Goal: Check status

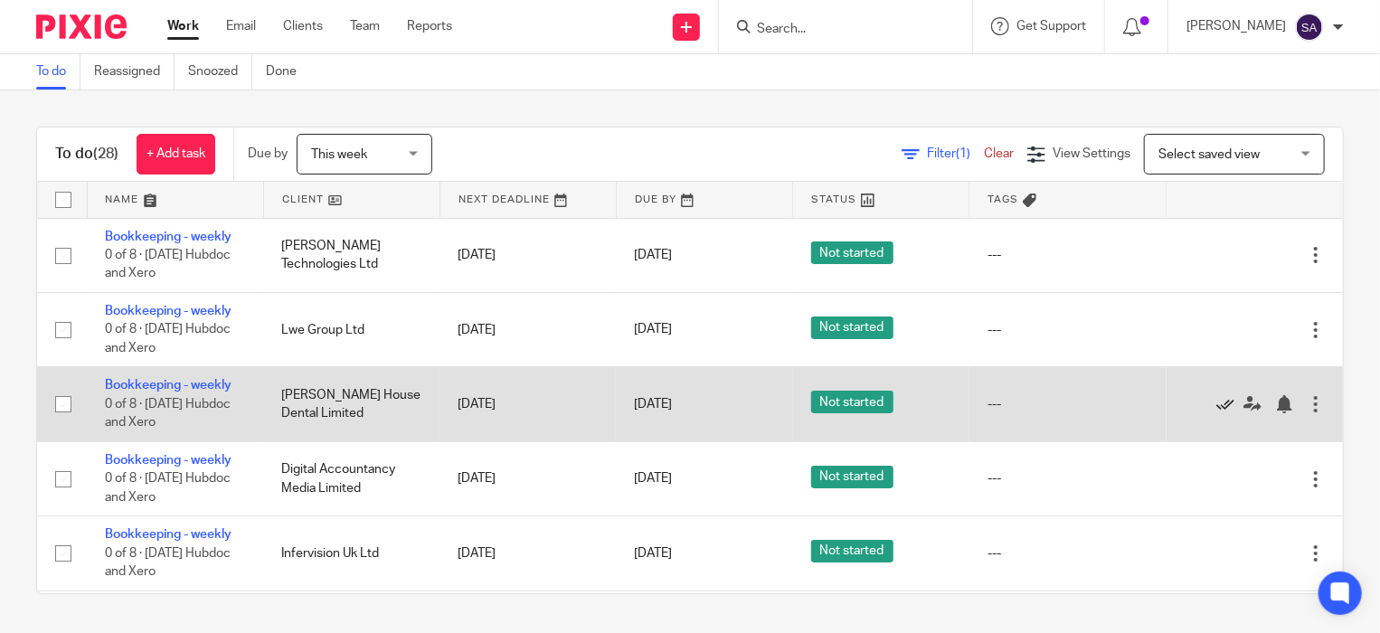
click at [1216, 402] on icon at bounding box center [1225, 404] width 18 height 18
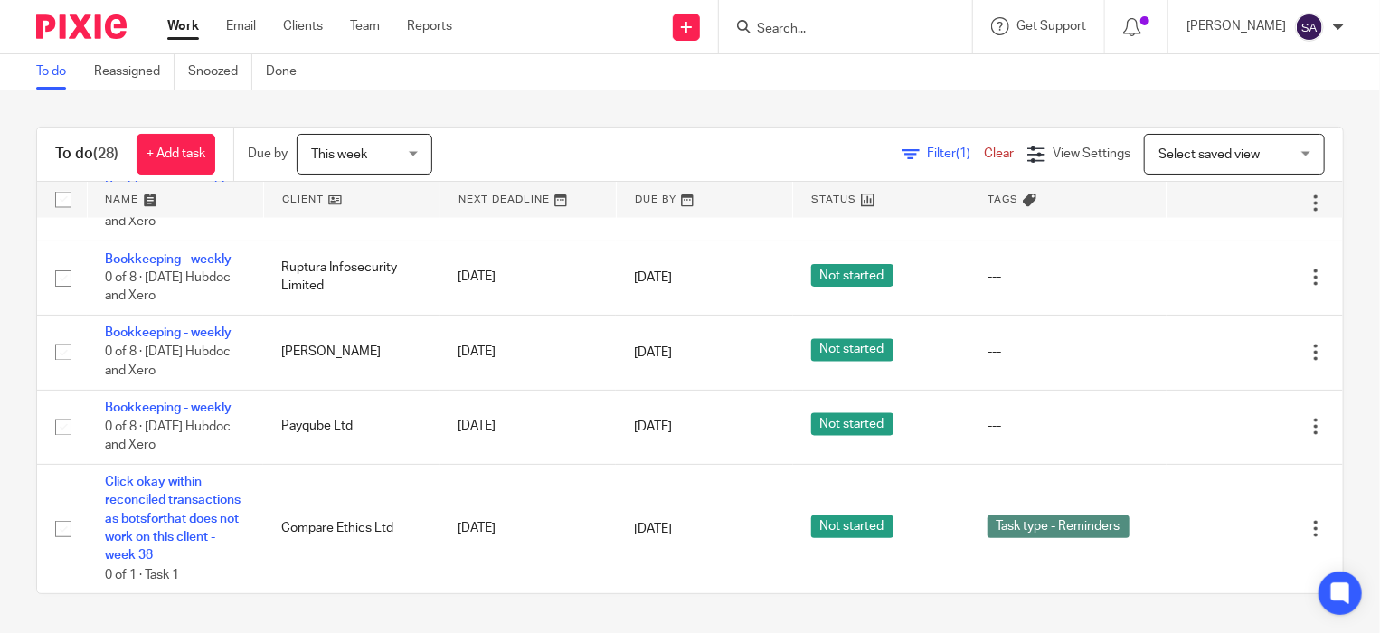
scroll to position [1649, 0]
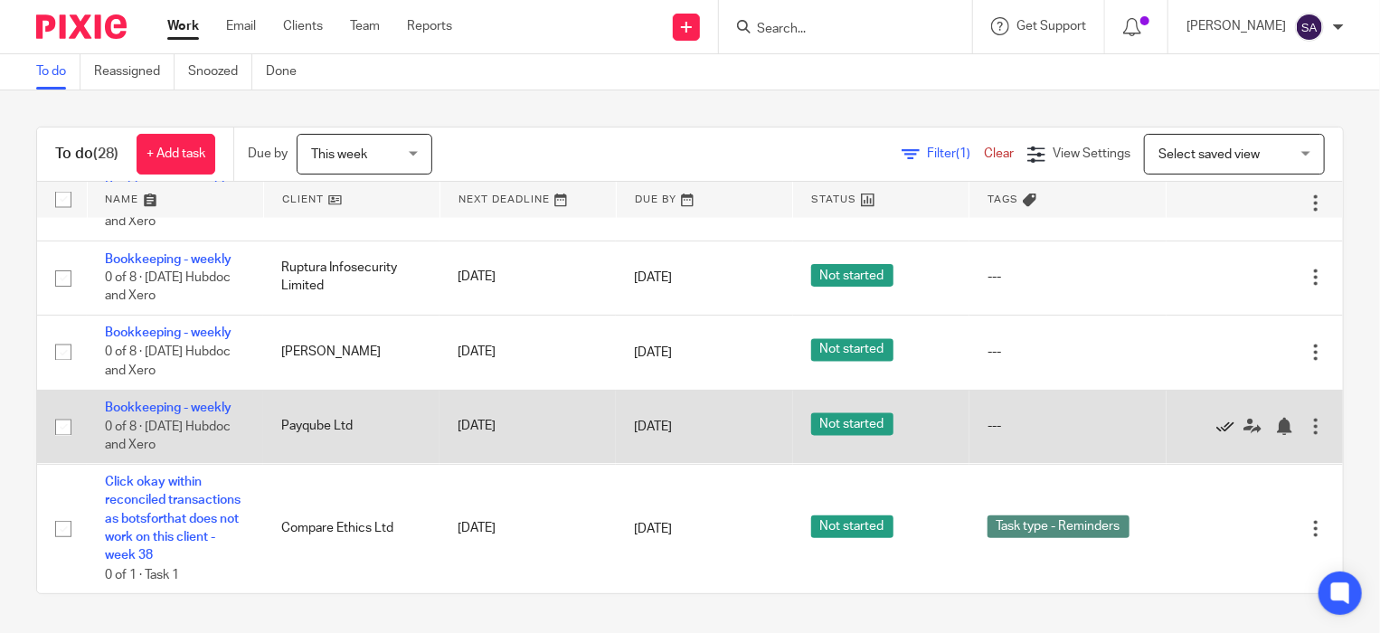
click at [1216, 418] on icon at bounding box center [1225, 427] width 18 height 18
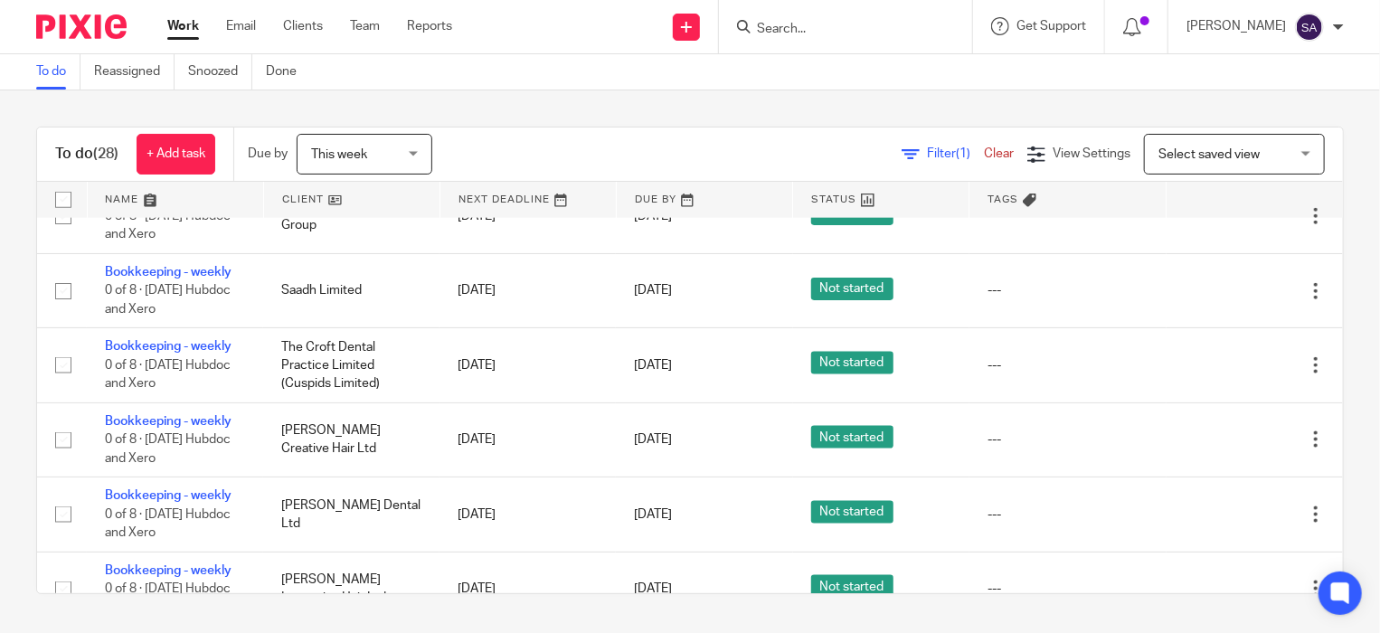
scroll to position [1356, 0]
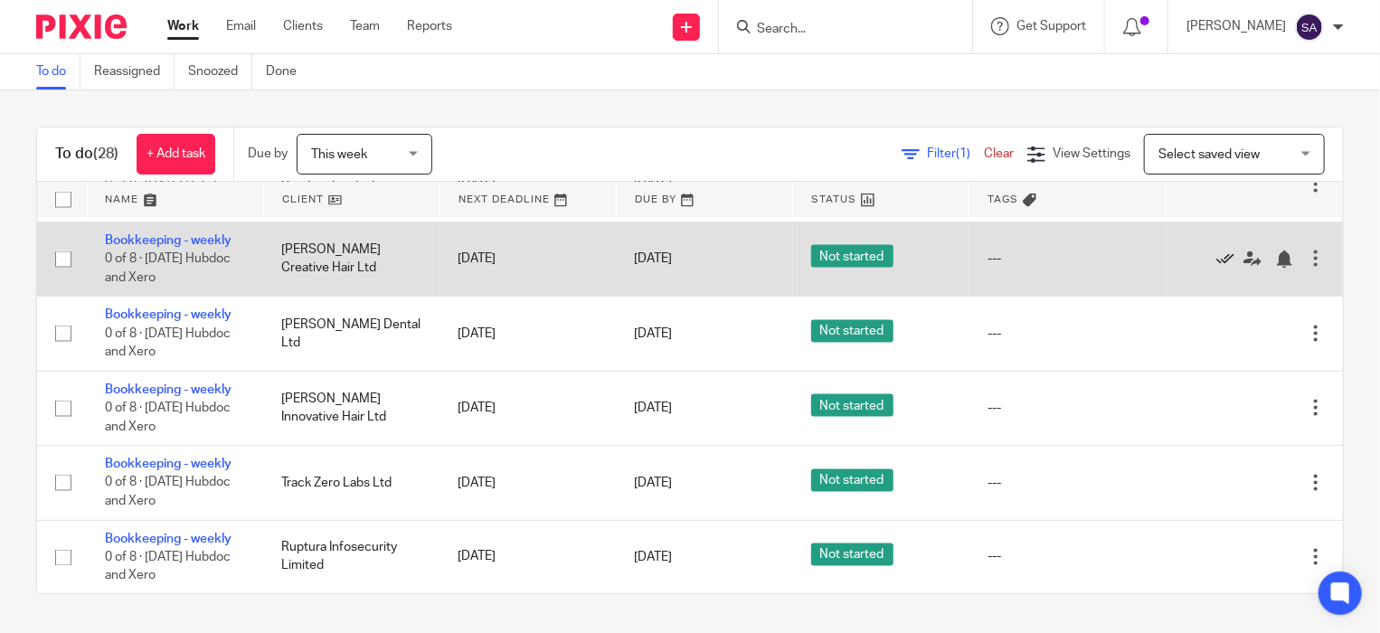
click at [1216, 250] on icon at bounding box center [1225, 259] width 18 height 18
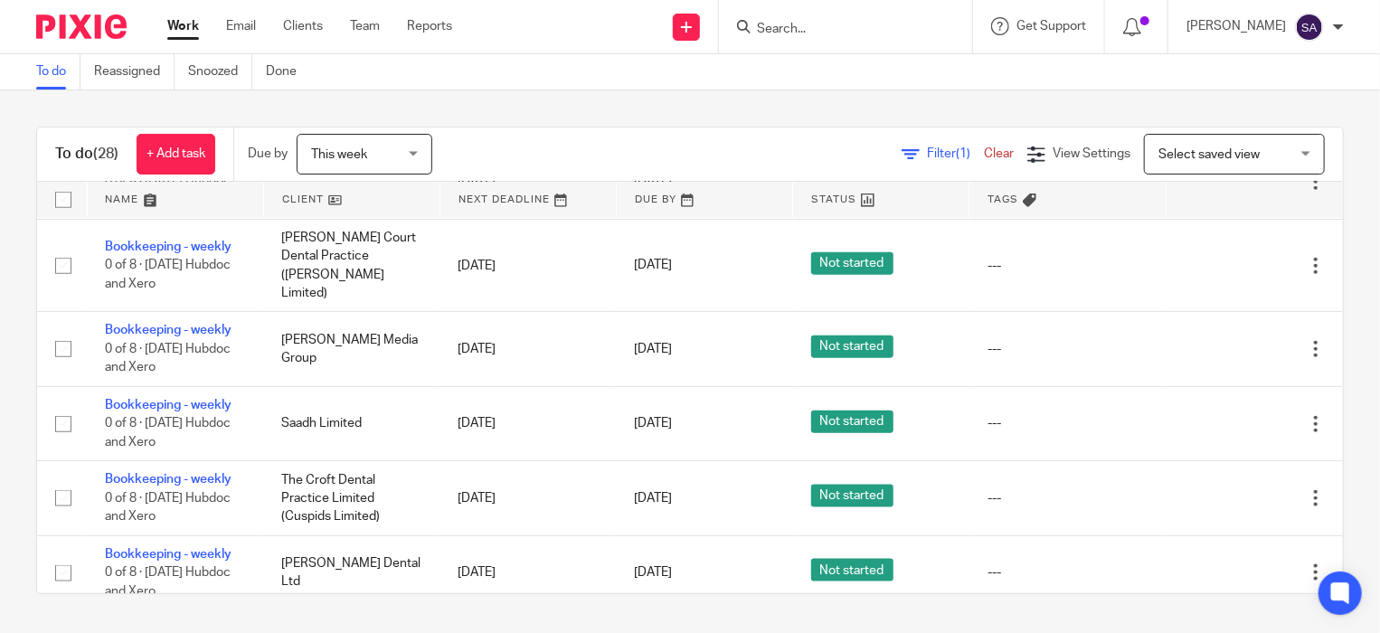
scroll to position [1085, 0]
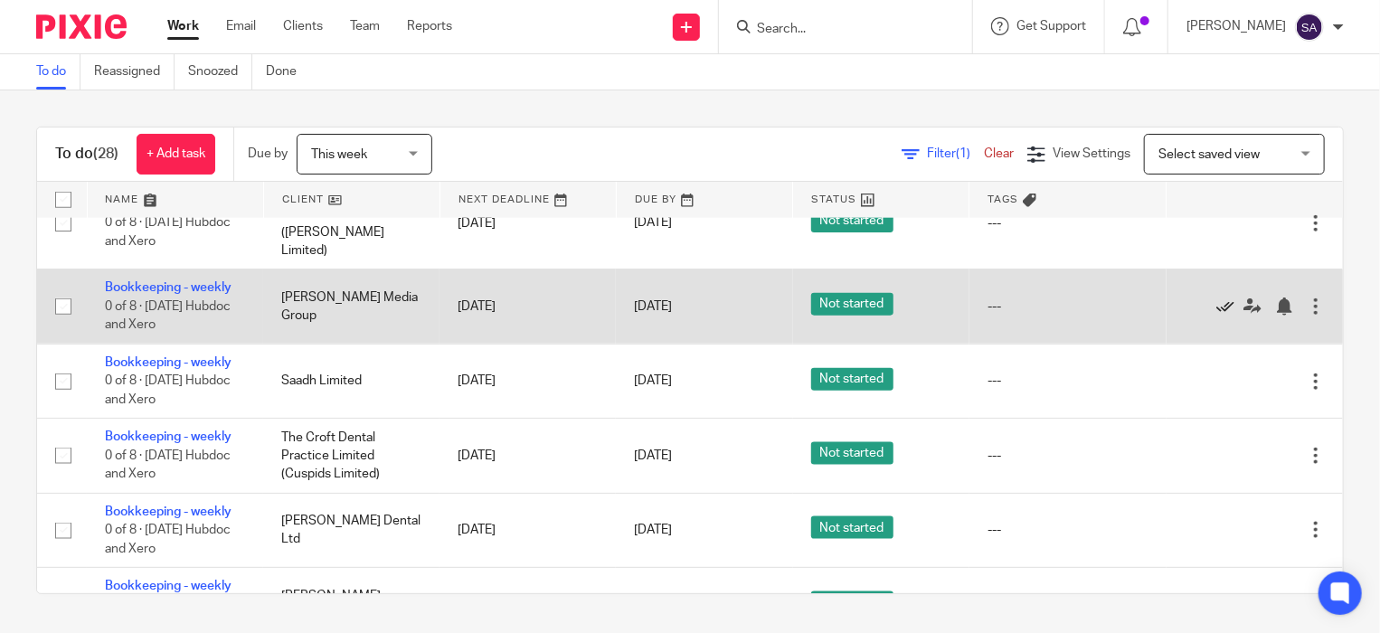
click at [1216, 298] on icon at bounding box center [1225, 307] width 18 height 18
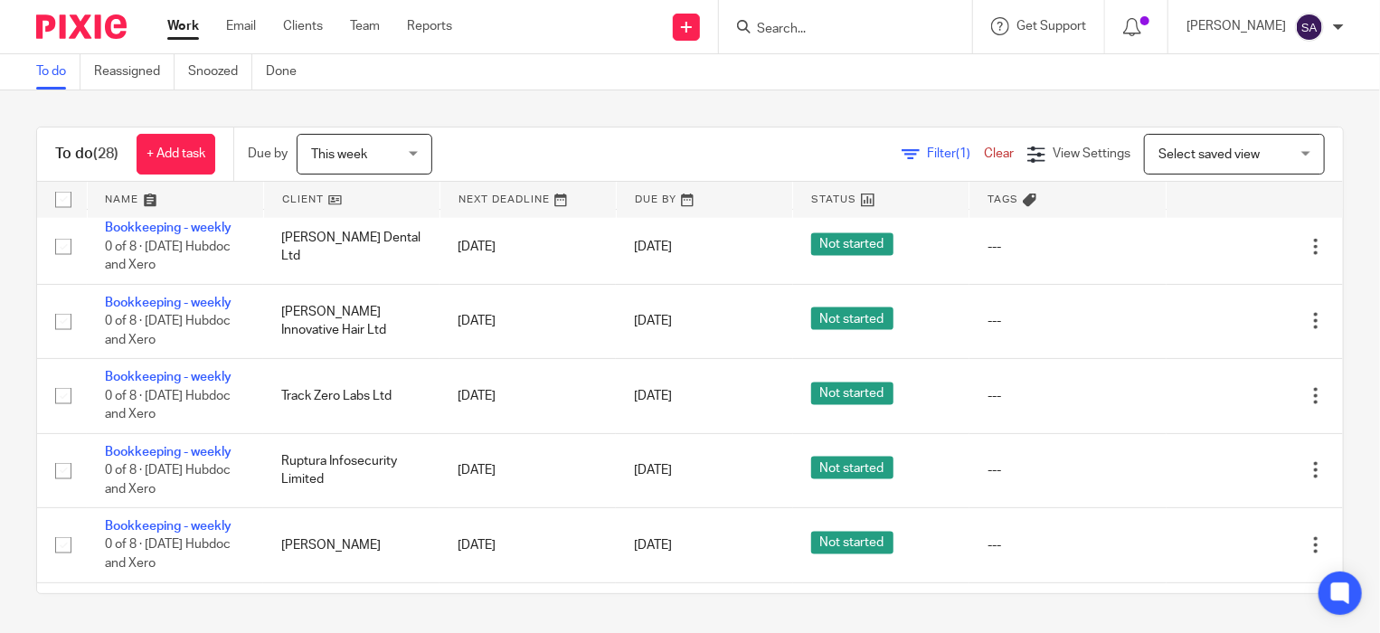
scroll to position [1266, 0]
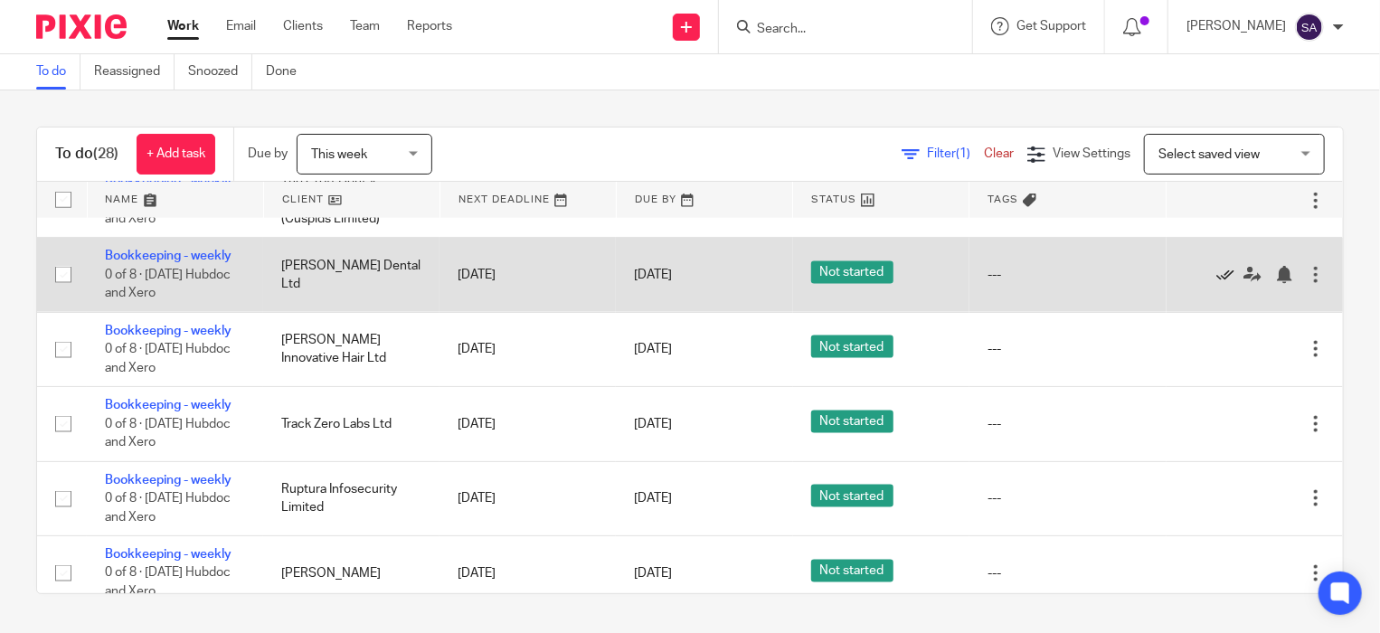
click at [1216, 266] on icon at bounding box center [1225, 275] width 18 height 18
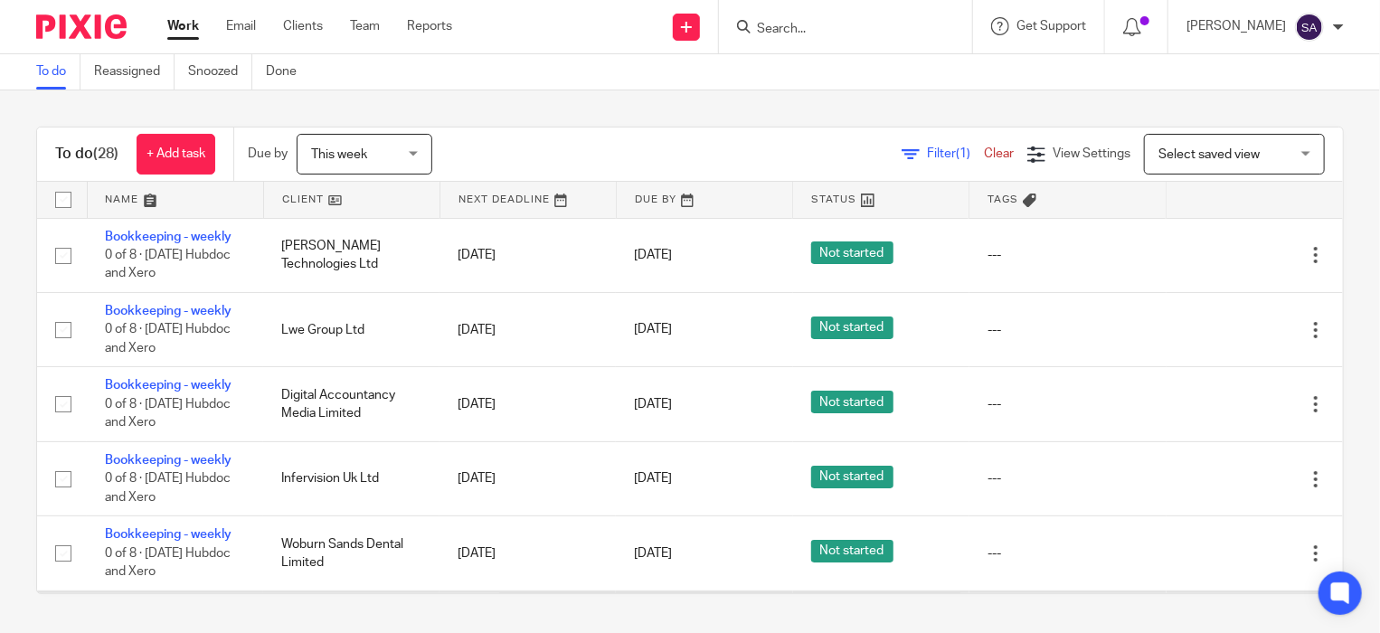
scroll to position [181, 0]
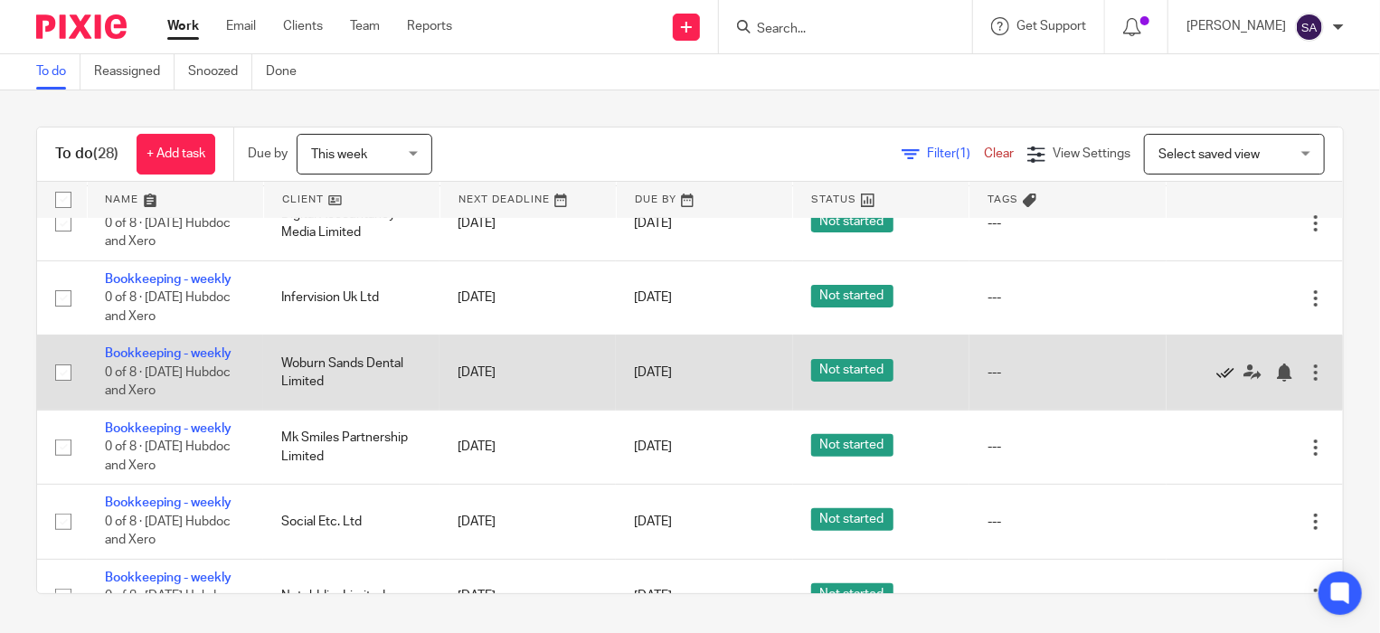
click at [1216, 373] on icon at bounding box center [1225, 373] width 18 height 18
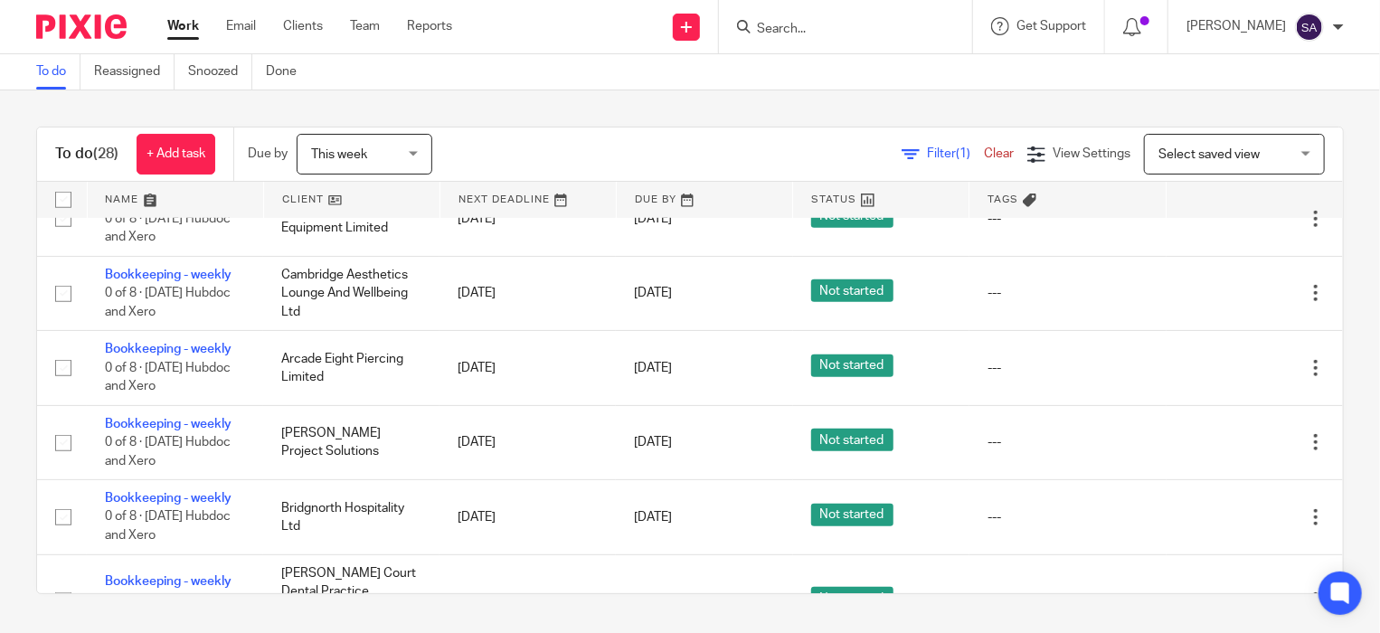
scroll to position [723, 0]
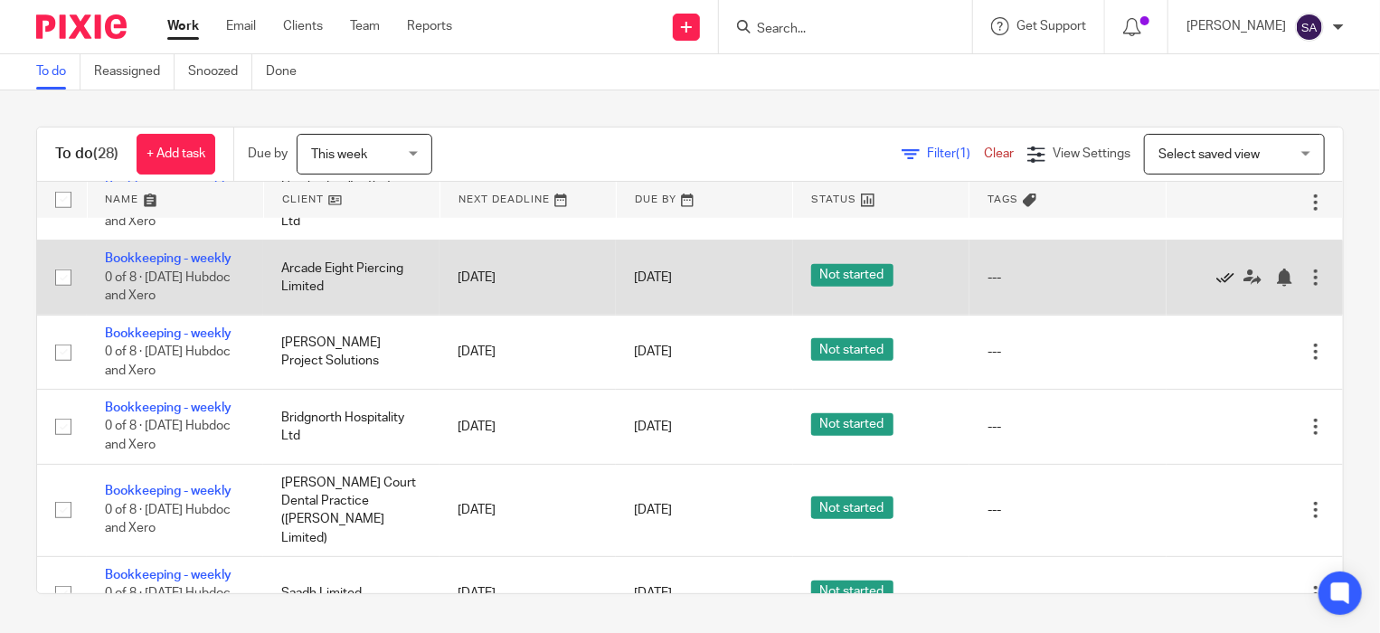
click at [1216, 280] on icon at bounding box center [1225, 278] width 18 height 18
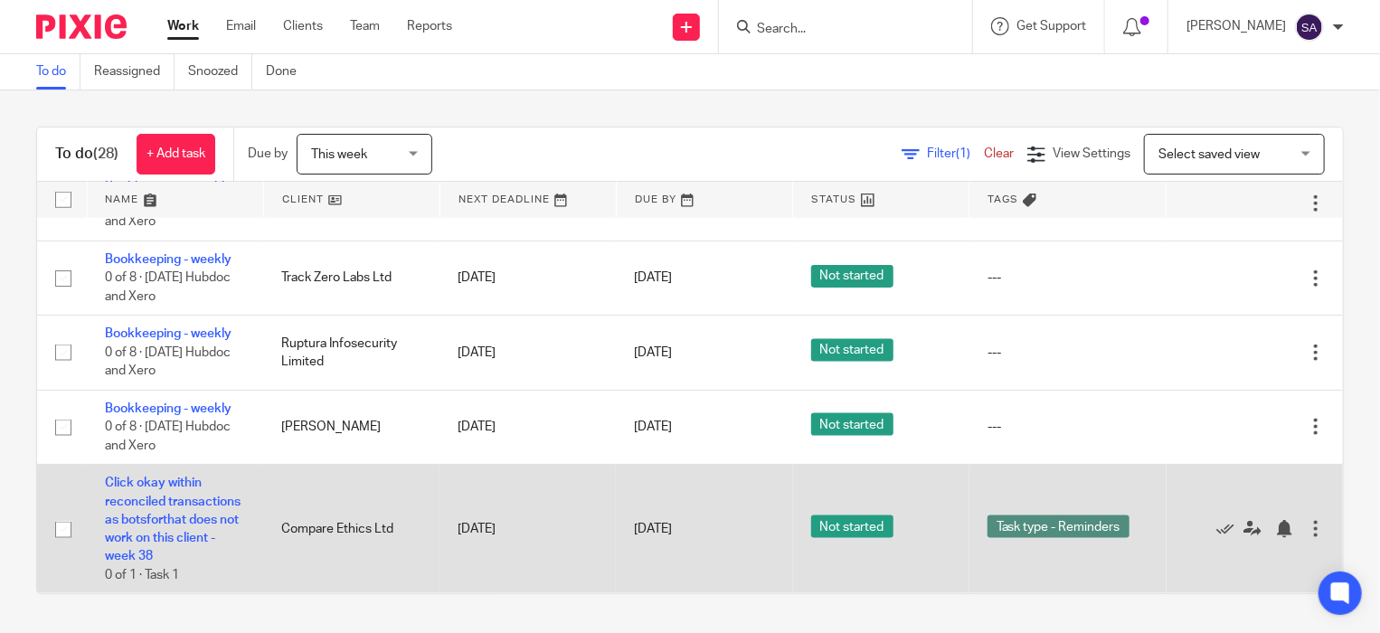
scroll to position [1199, 0]
click at [1216, 520] on icon at bounding box center [1225, 529] width 18 height 18
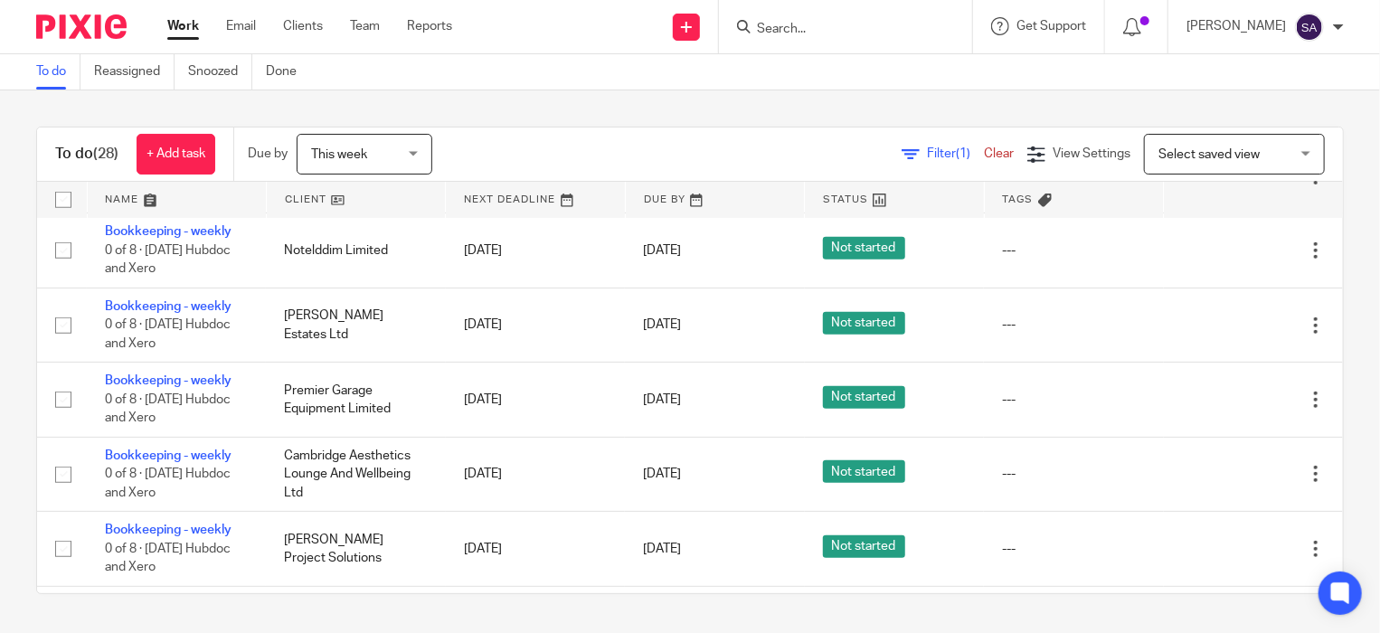
scroll to position [543, 0]
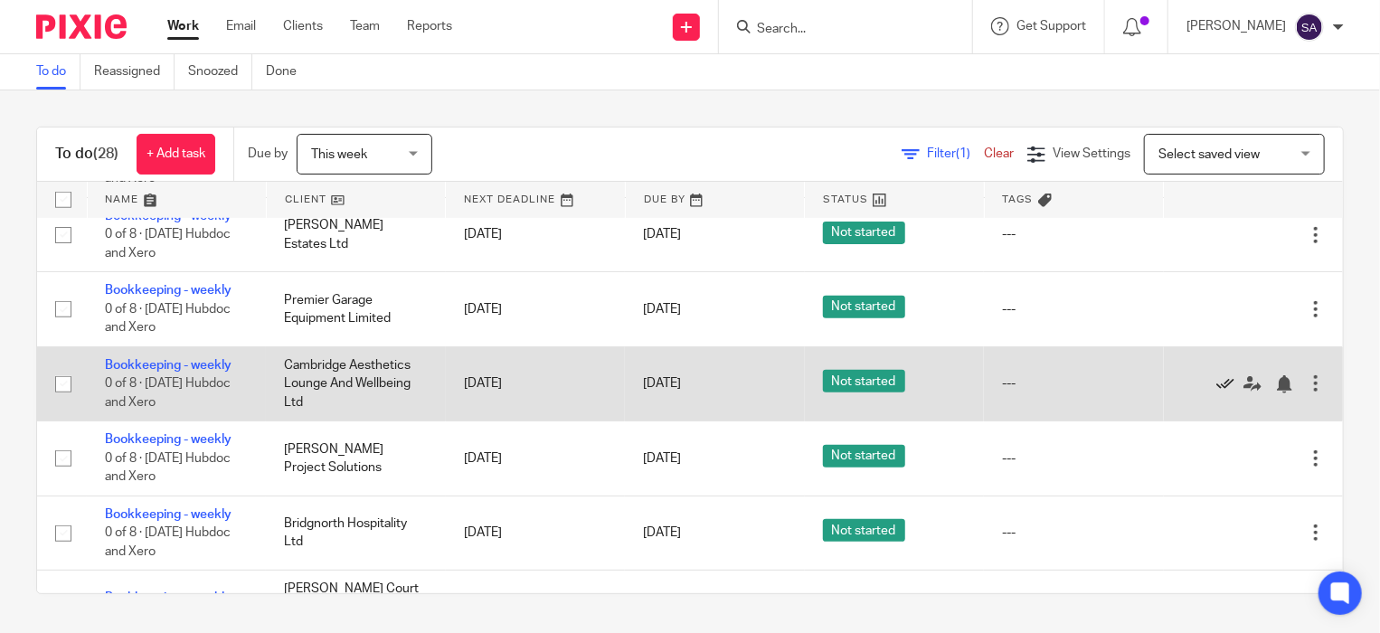
click at [1216, 387] on icon at bounding box center [1225, 384] width 18 height 18
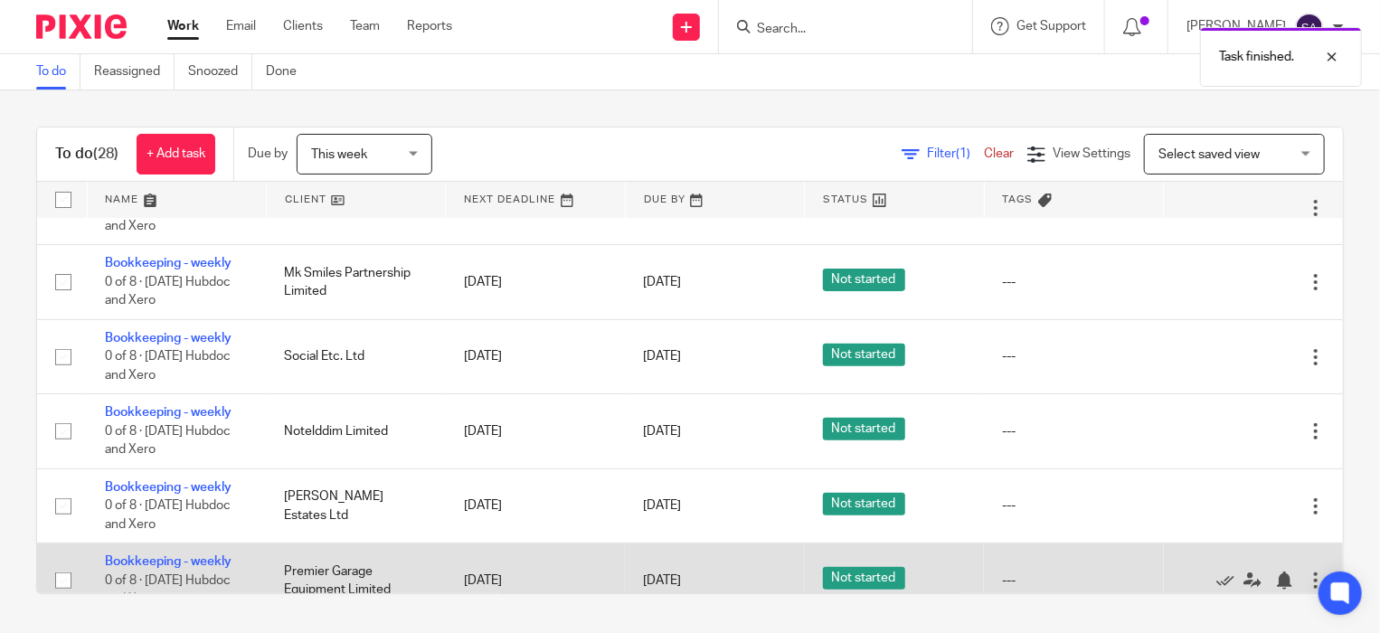
scroll to position [0, 0]
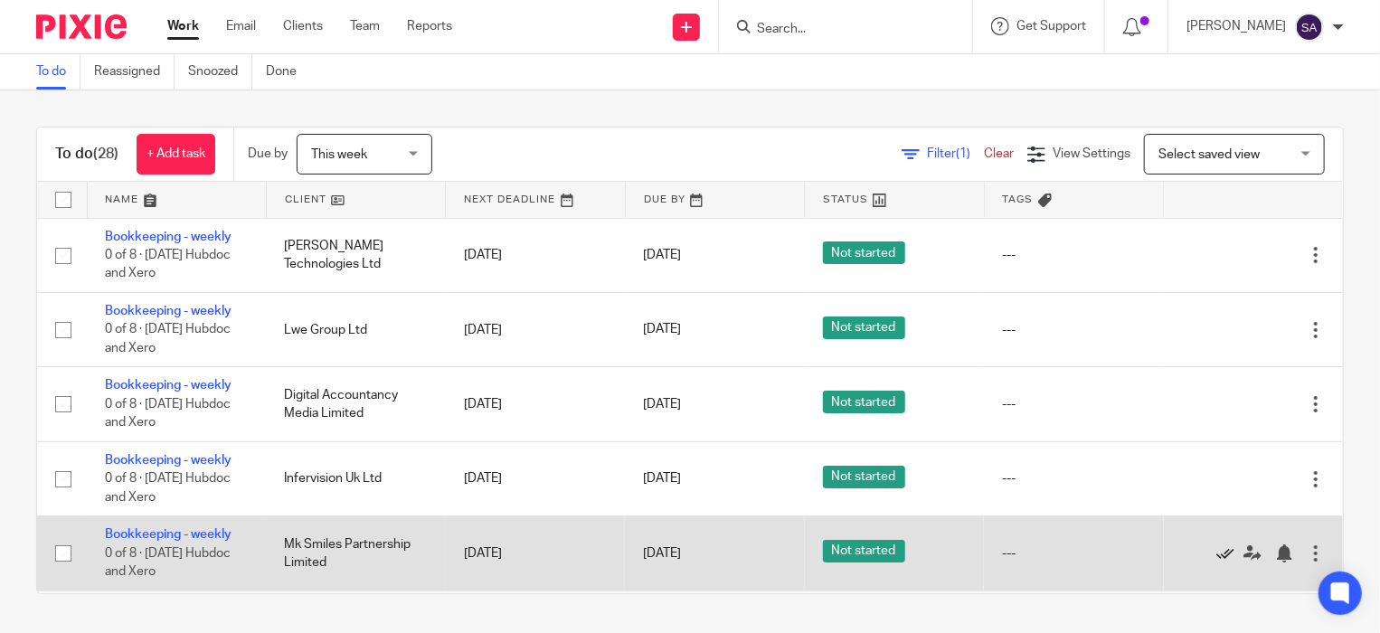
click at [1216, 555] on icon at bounding box center [1225, 553] width 18 height 18
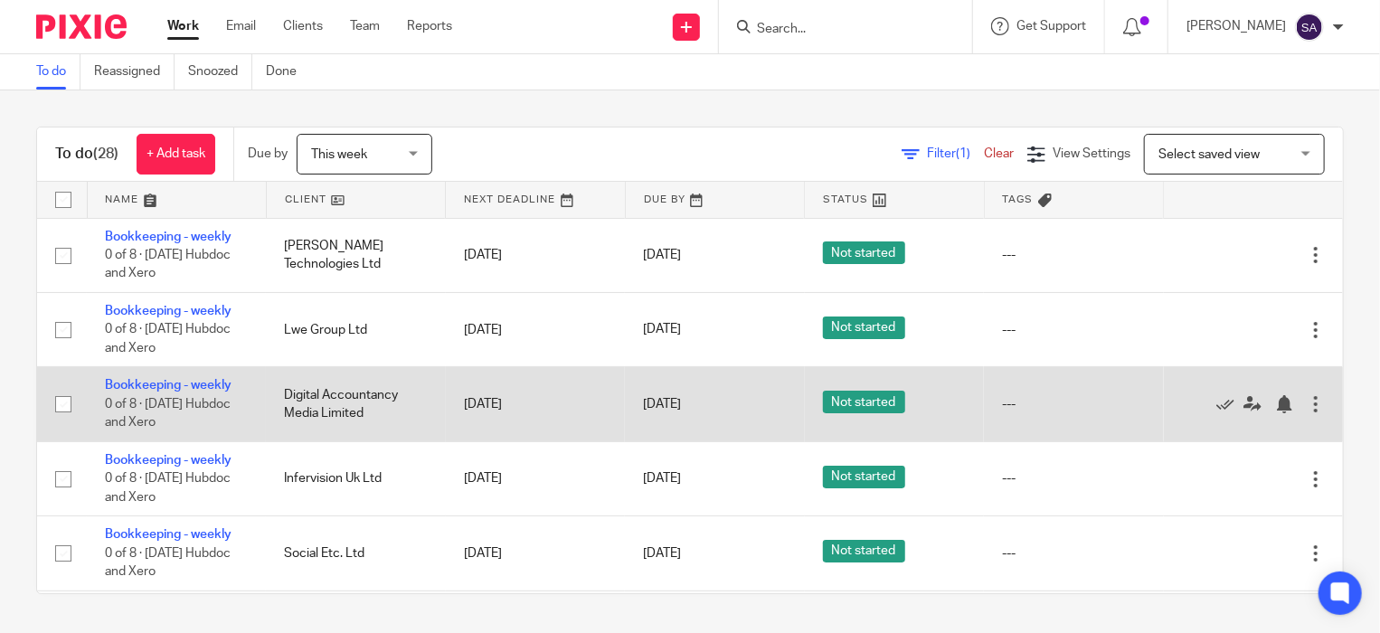
drag, startPoint x: 427, startPoint y: 374, endPoint x: 593, endPoint y: 417, distance: 171.7
click at [593, 417] on tr "Bookkeeping - weekly 0 of 8 · [DATE] Hubdoc and Xero Digital Accountancy Media …" at bounding box center [690, 404] width 1306 height 74
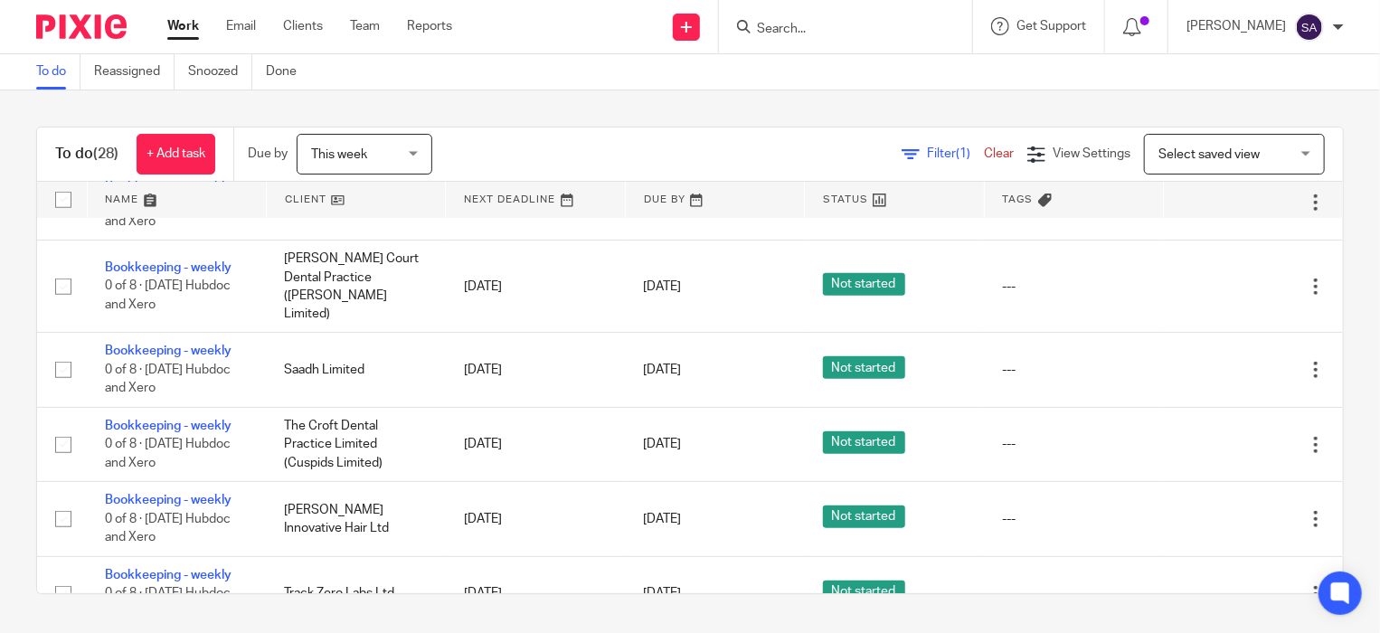
scroll to position [901, 0]
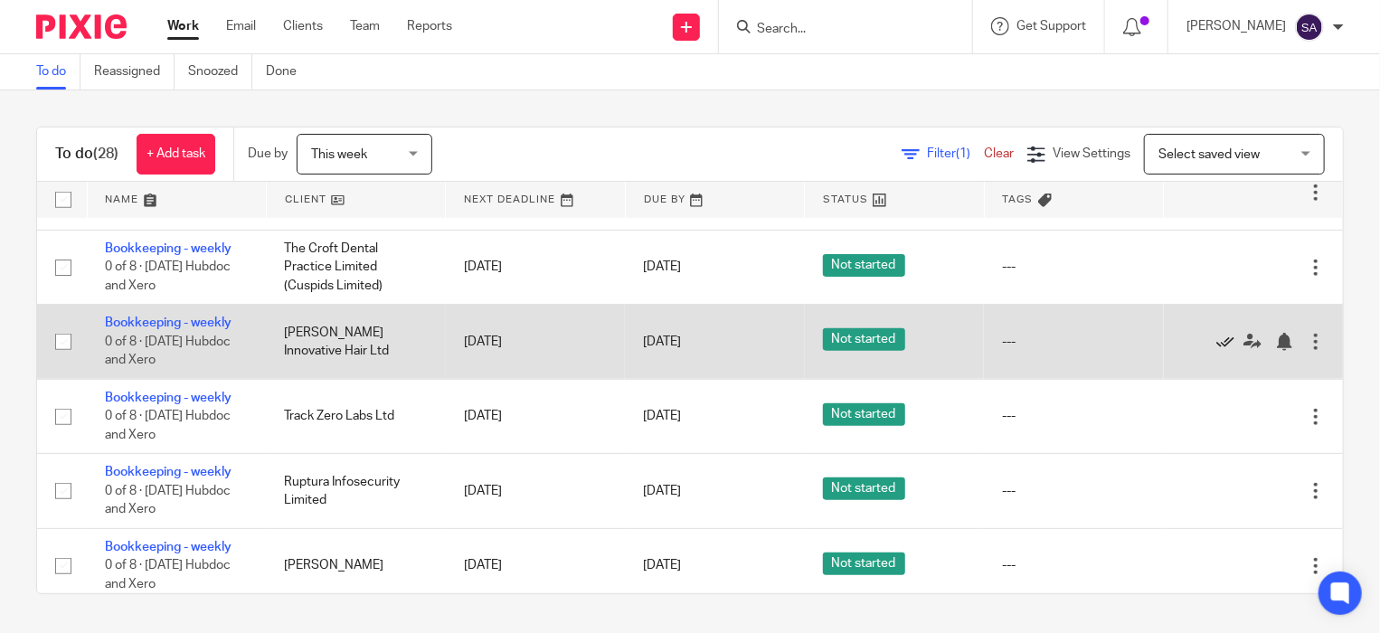
click at [1216, 333] on icon at bounding box center [1225, 342] width 18 height 18
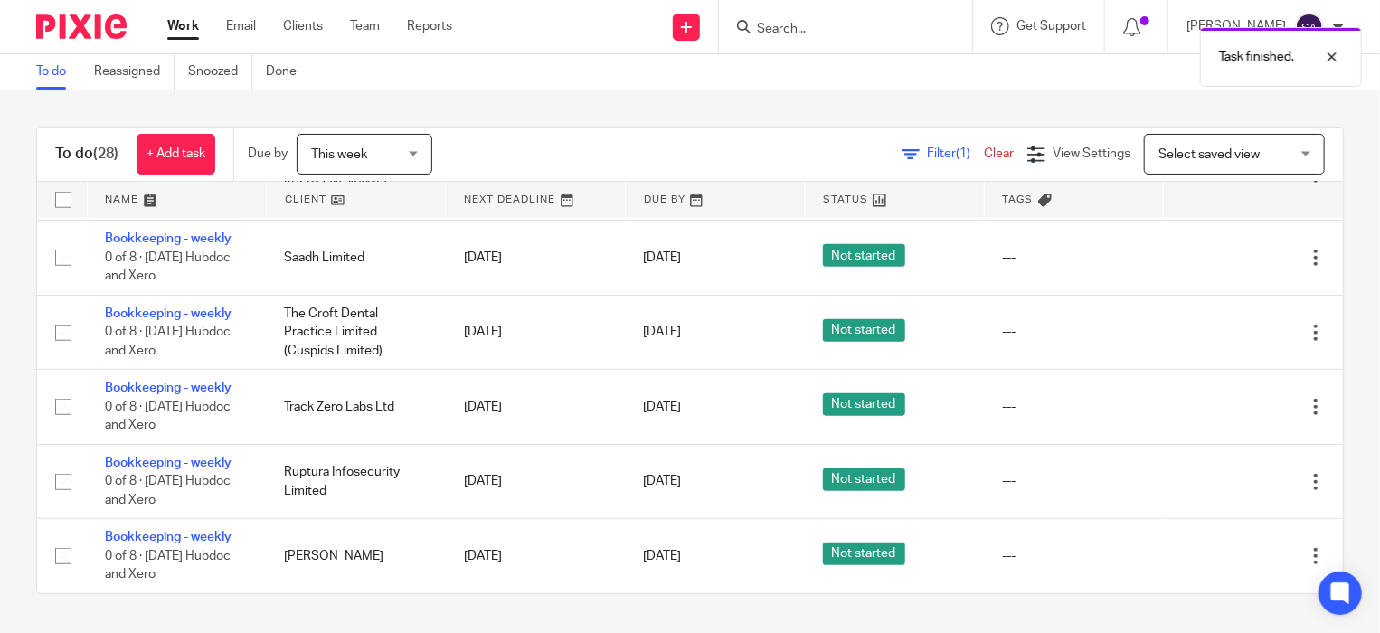
scroll to position [826, 0]
